Goal: Register for event/course

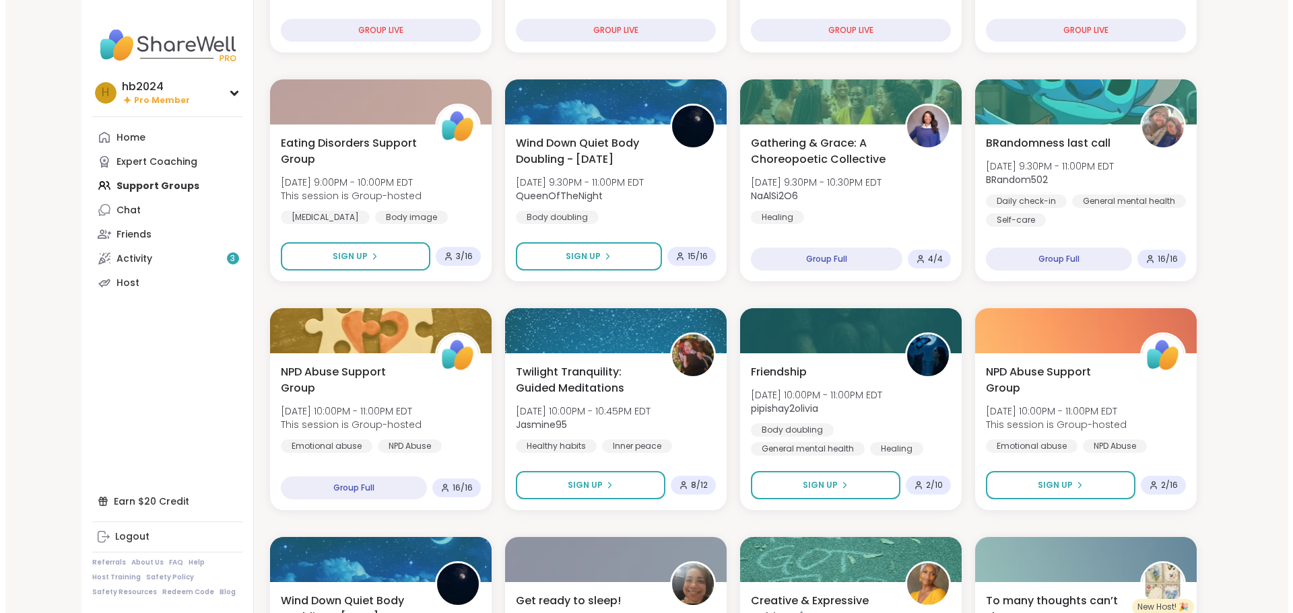
scroll to position [337, 0]
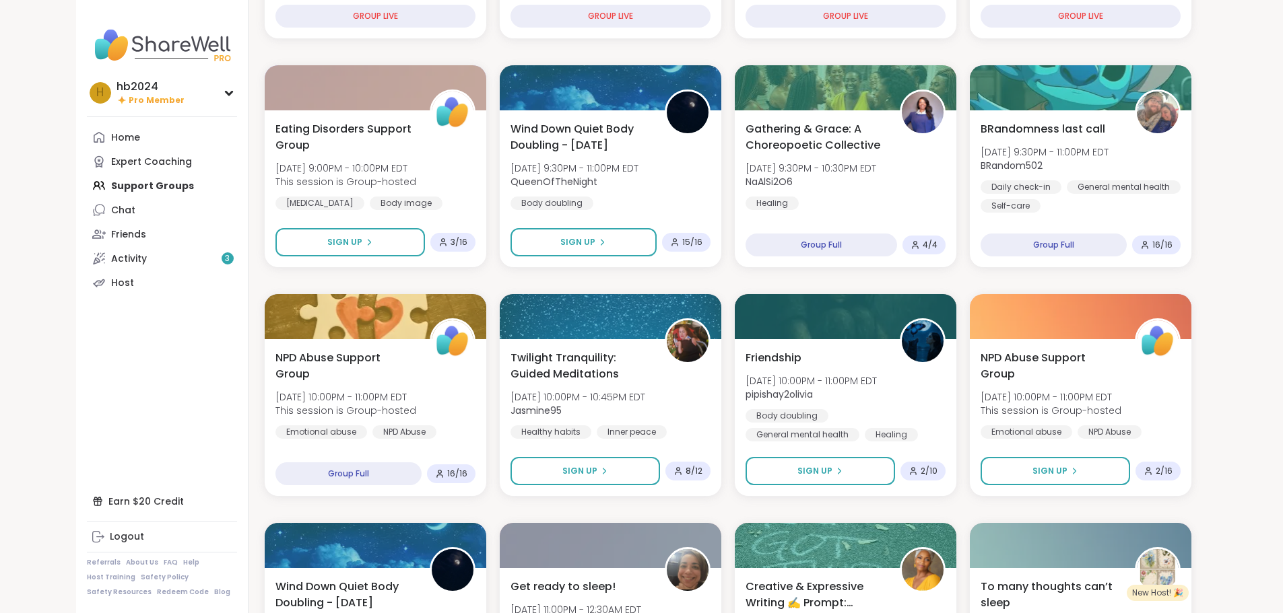
click at [571, 193] on div "Wind Down Quiet Body Doubling - Monday Mon, Oct 13 | 9:30PM - 11:00PM EDT Queen…" at bounding box center [610, 165] width 200 height 89
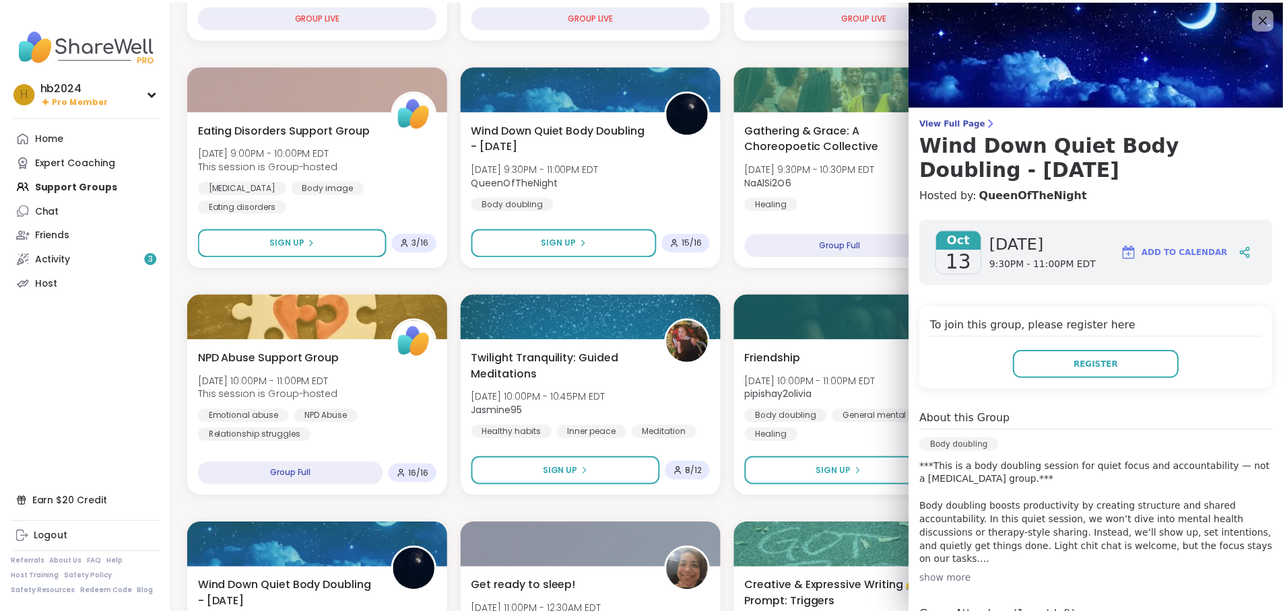
scroll to position [0, 0]
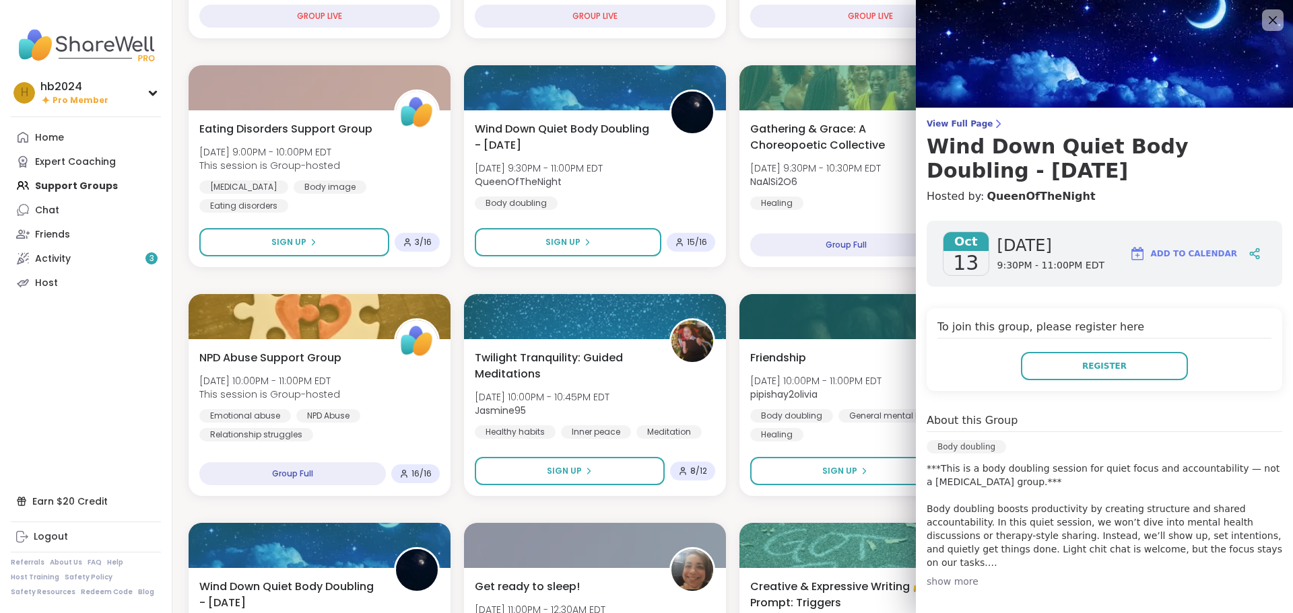
click at [120, 382] on nav "h hb2024 Pro Member Profile Membership Settings Help Home Expert Coaching Suppo…" at bounding box center [86, 306] width 172 height 613
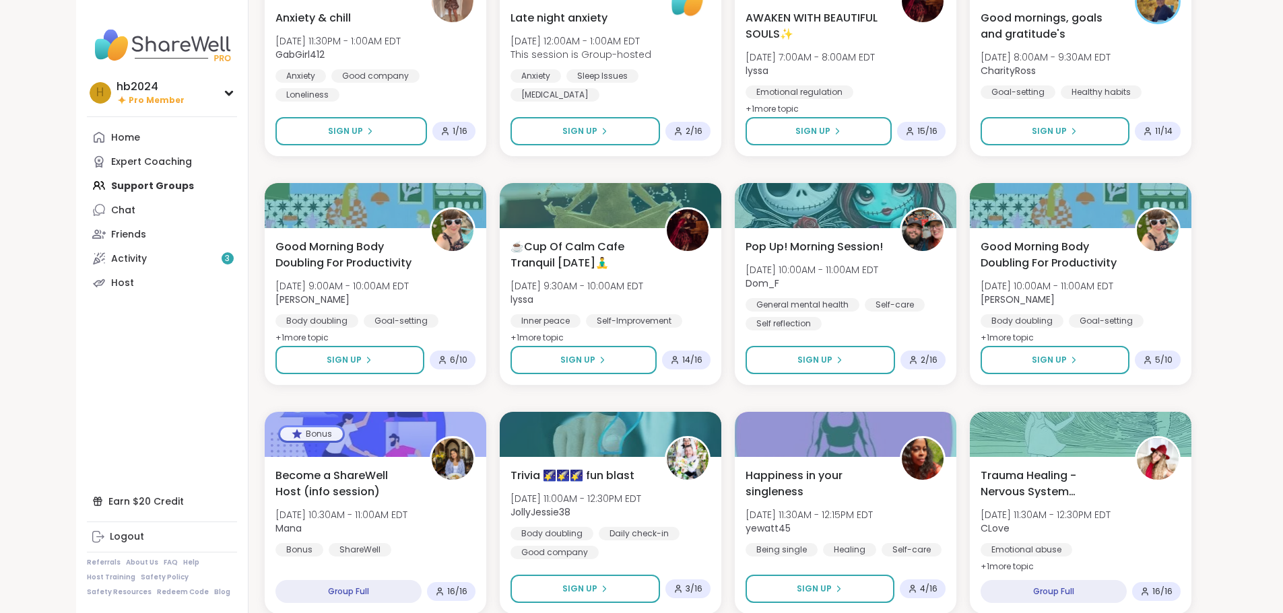
scroll to position [1145, 0]
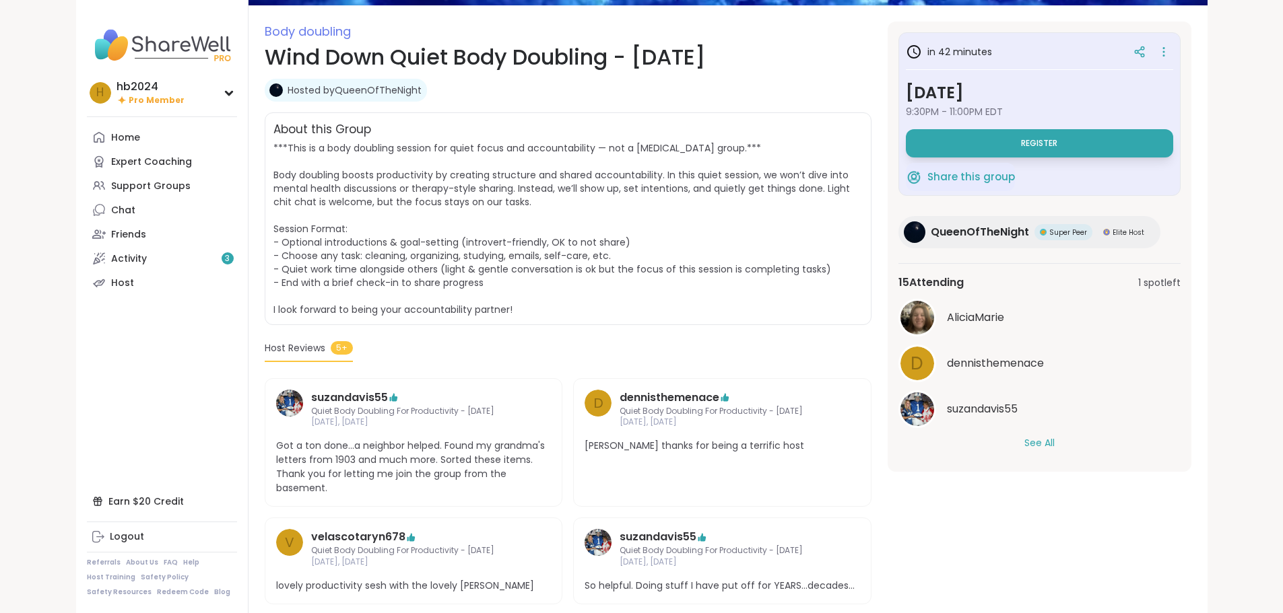
scroll to position [202, 0]
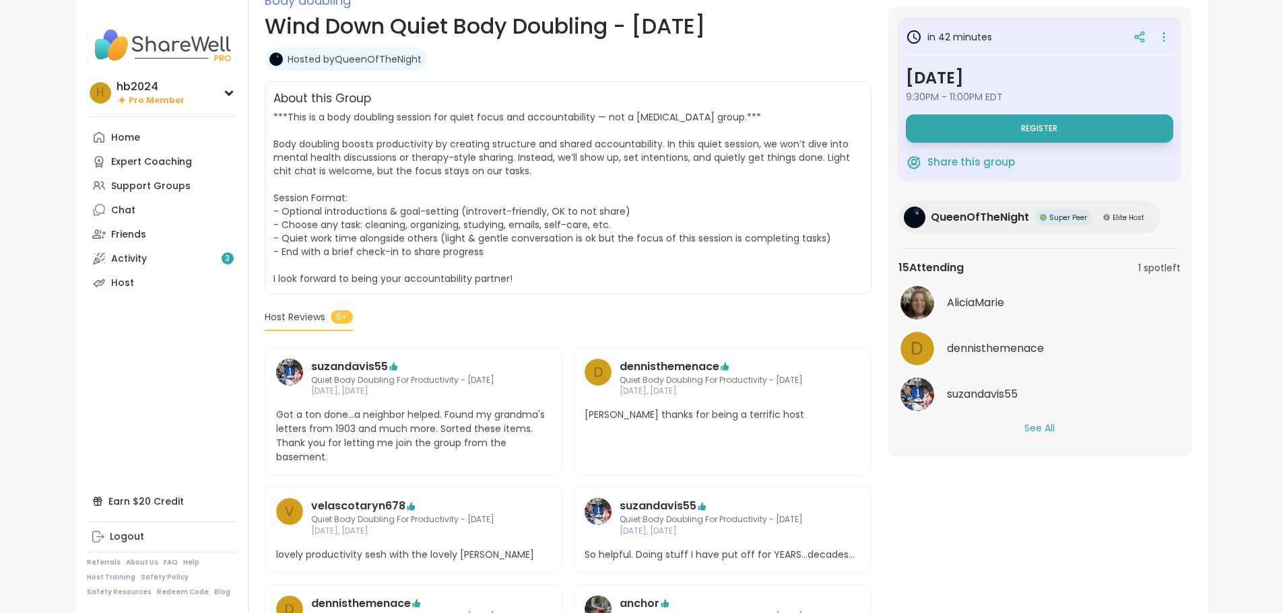
click at [1054, 428] on button "See All" at bounding box center [1039, 428] width 30 height 14
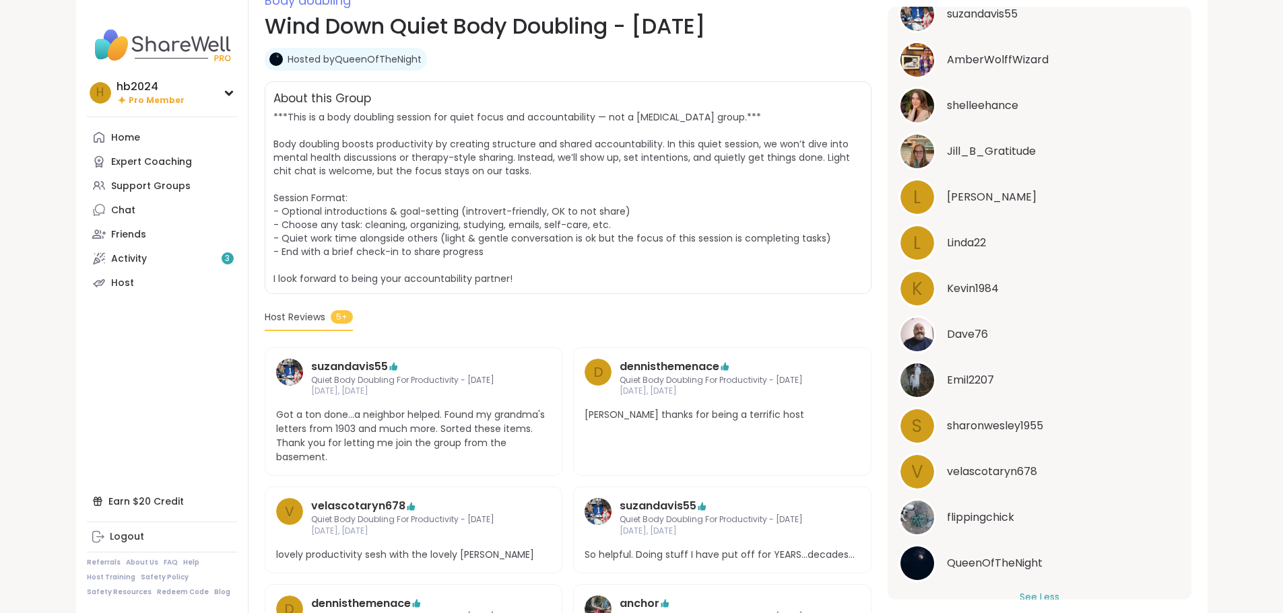
scroll to position [404, 0]
